Goal: Task Accomplishment & Management: Manage account settings

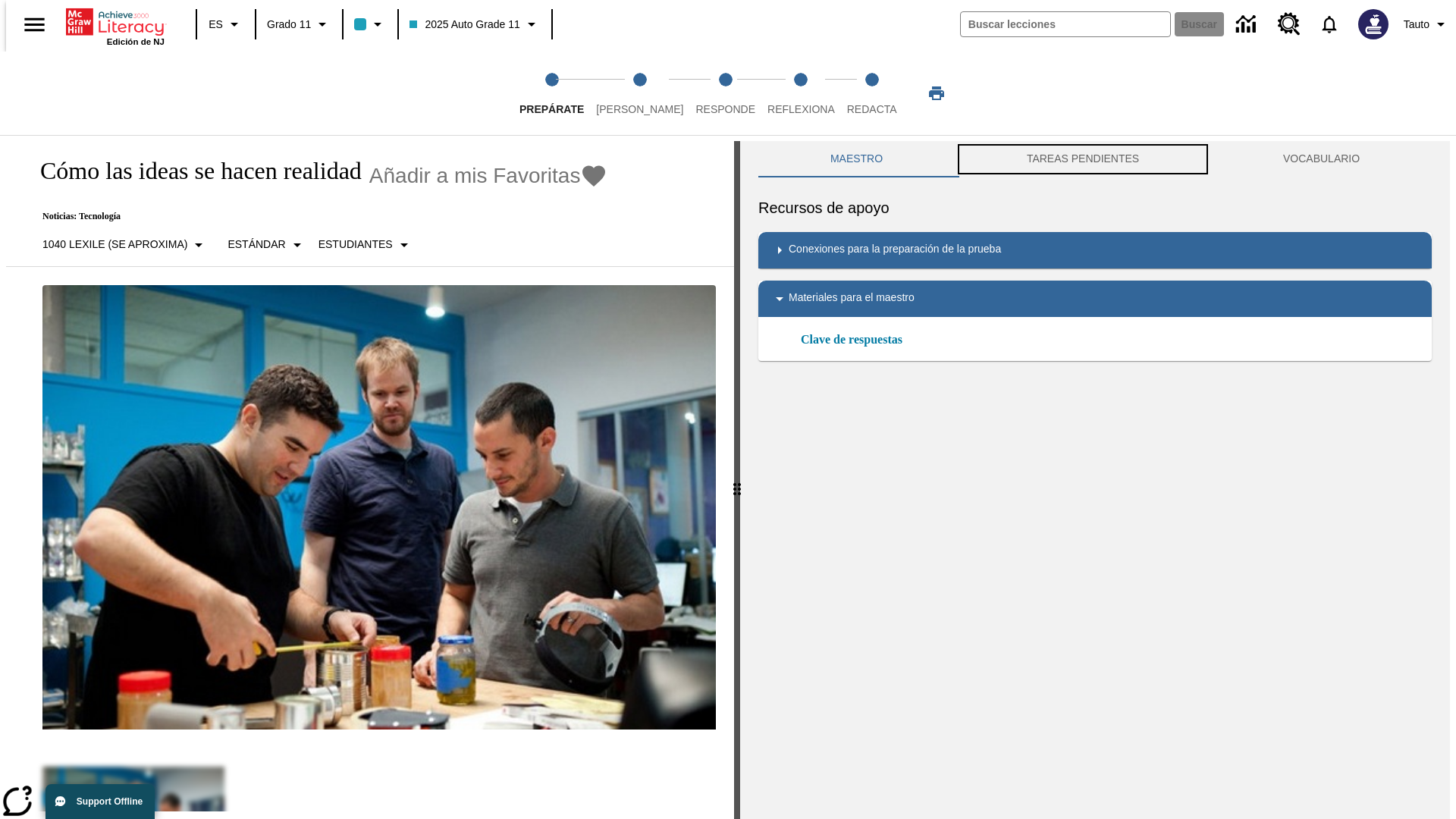
click at [1083, 159] on button "TAREAS PENDIENTES" at bounding box center [1083, 159] width 257 height 36
